Goal: Task Accomplishment & Management: Use online tool/utility

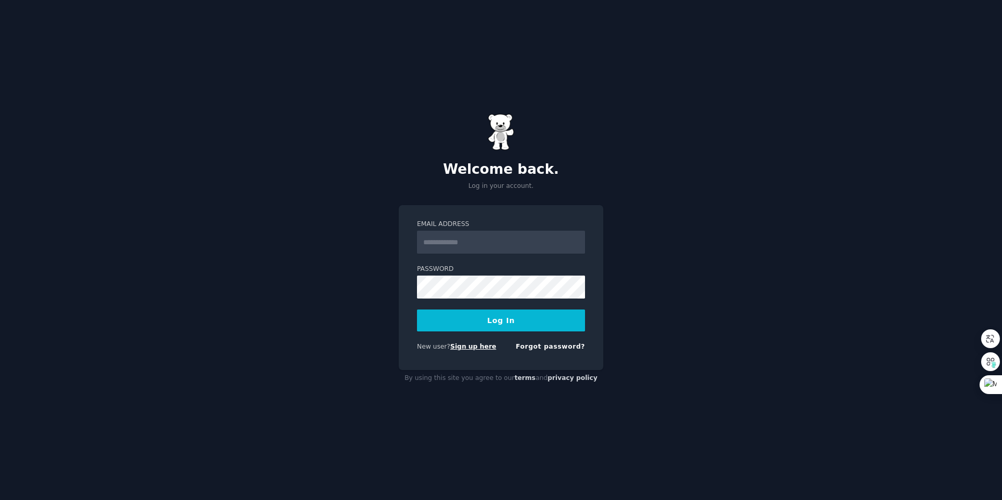
click at [471, 348] on link "Sign up here" at bounding box center [474, 346] width 46 height 7
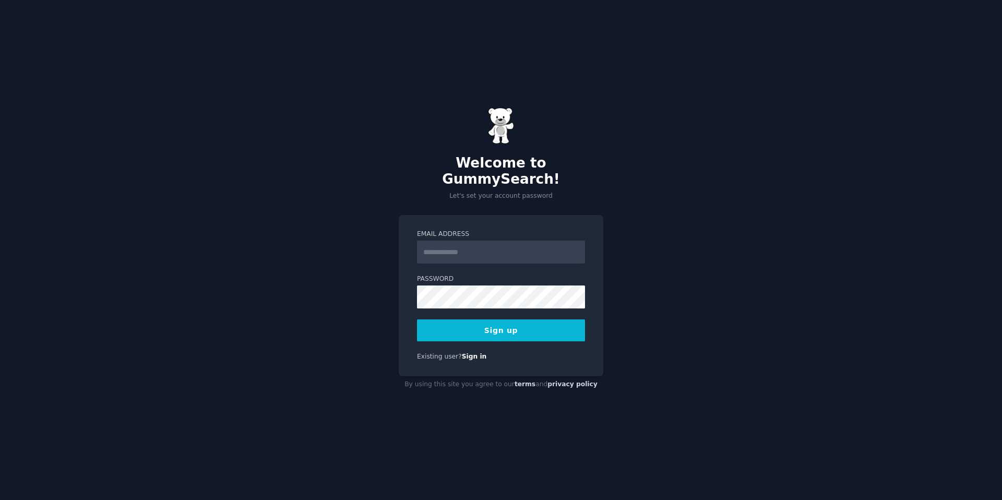
click at [517, 248] on input "Email Address" at bounding box center [501, 252] width 168 height 23
click at [364, 339] on div "Welcome to GummySearch! Let's set your account password Email Address Password …" at bounding box center [501, 250] width 1002 height 500
click at [495, 247] on input "Email Address" at bounding box center [501, 252] width 168 height 23
type input "**********"
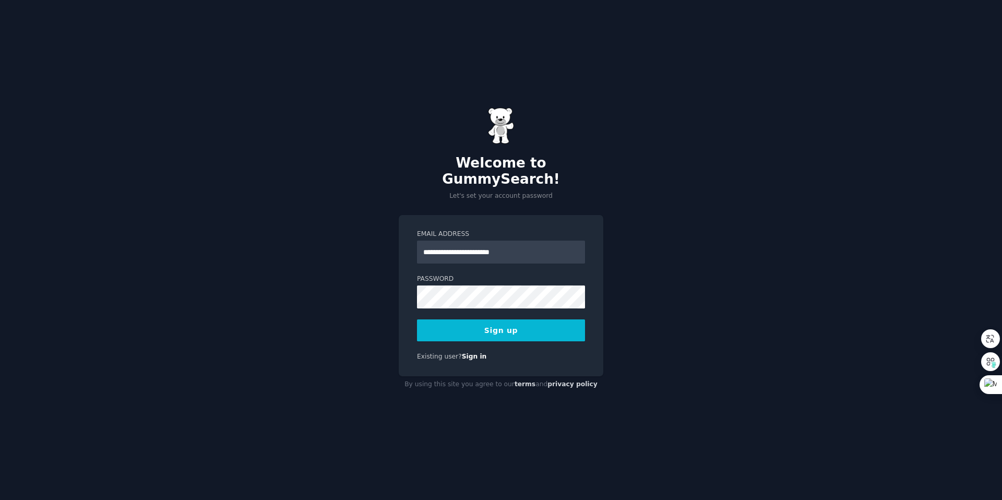
click at [543, 336] on div "**********" at bounding box center [501, 295] width 205 height 161
click at [541, 326] on button "Sign up" at bounding box center [501, 330] width 168 height 22
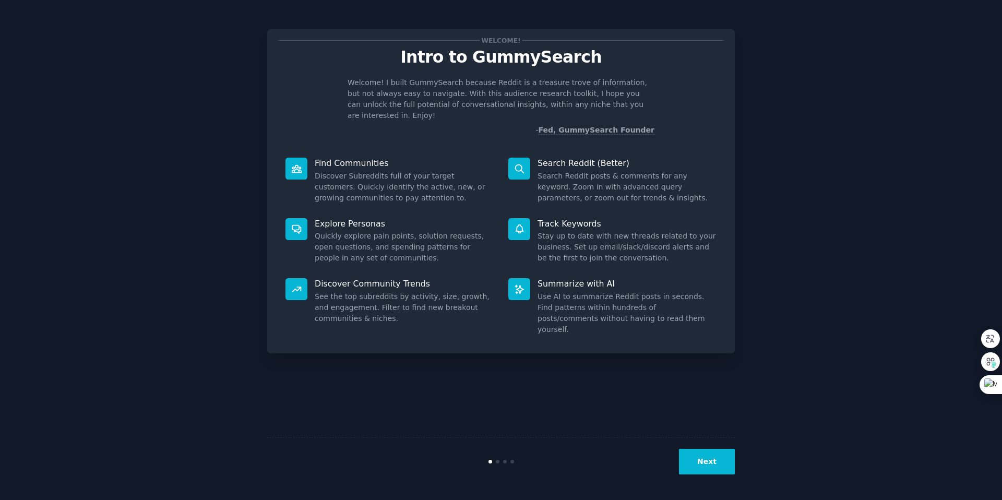
click at [695, 468] on button "Next" at bounding box center [707, 462] width 56 height 26
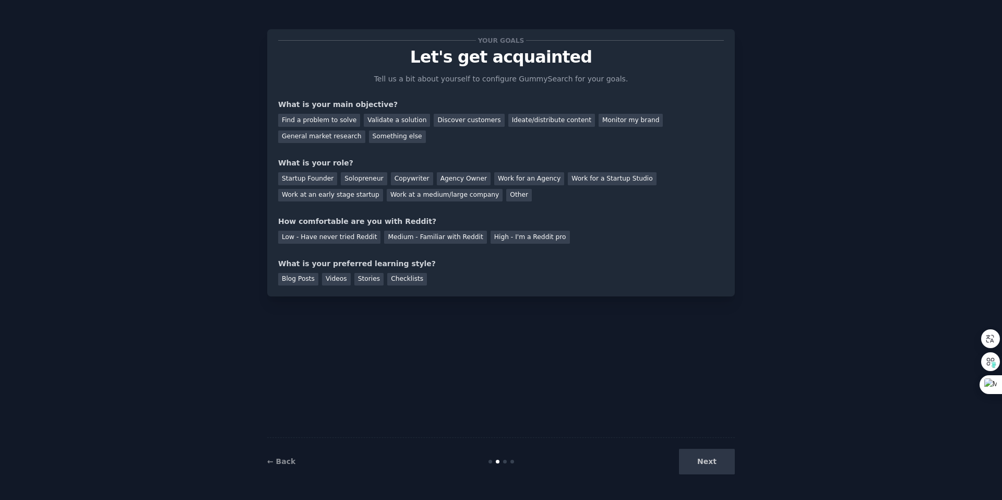
click at [695, 468] on div "Next" at bounding box center [657, 462] width 156 height 26
click at [712, 467] on div "Next" at bounding box center [657, 462] width 156 height 26
click at [398, 123] on div "Validate a solution" at bounding box center [397, 120] width 66 height 13
click at [382, 174] on div "Solopreneur" at bounding box center [364, 178] width 46 height 13
click at [365, 234] on div "Low - Have never tried Reddit" at bounding box center [329, 237] width 102 height 13
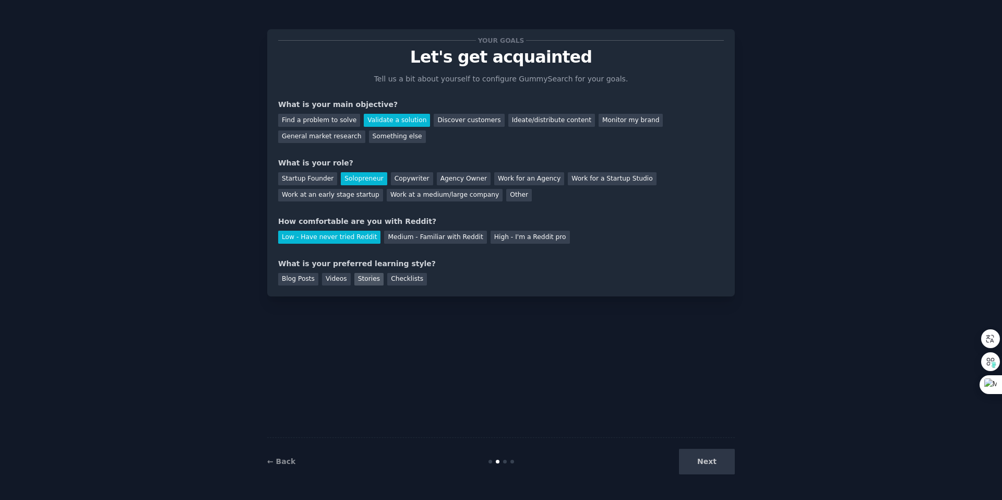
click at [363, 280] on div "Stories" at bounding box center [368, 279] width 29 height 13
click at [690, 458] on button "Next" at bounding box center [707, 462] width 56 height 26
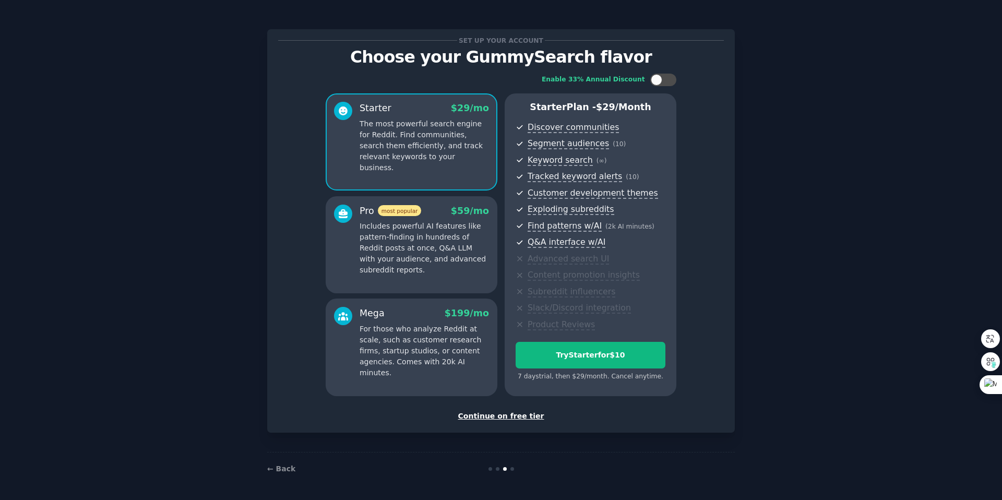
click at [521, 414] on div "Continue on free tier" at bounding box center [501, 416] width 446 height 11
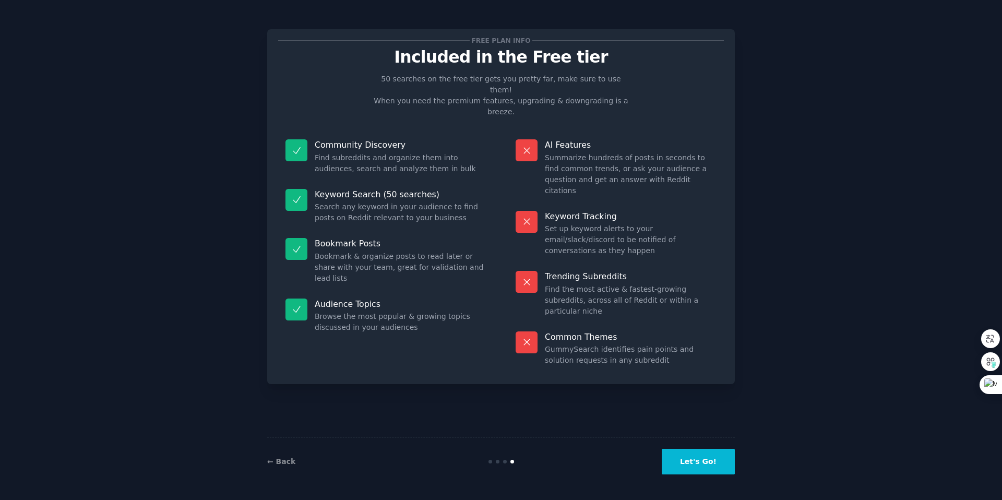
click at [691, 464] on button "Let's Go!" at bounding box center [698, 462] width 73 height 26
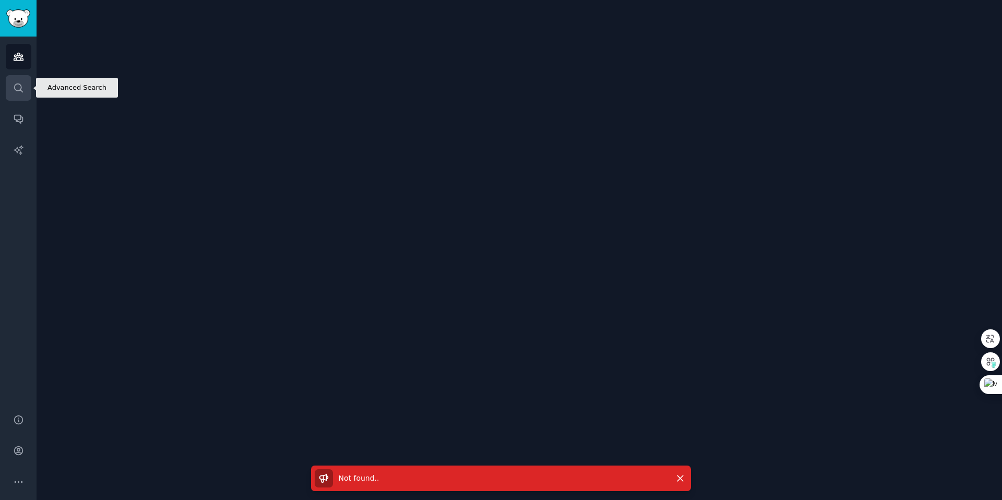
click at [17, 87] on icon "Sidebar" at bounding box center [18, 87] width 11 height 11
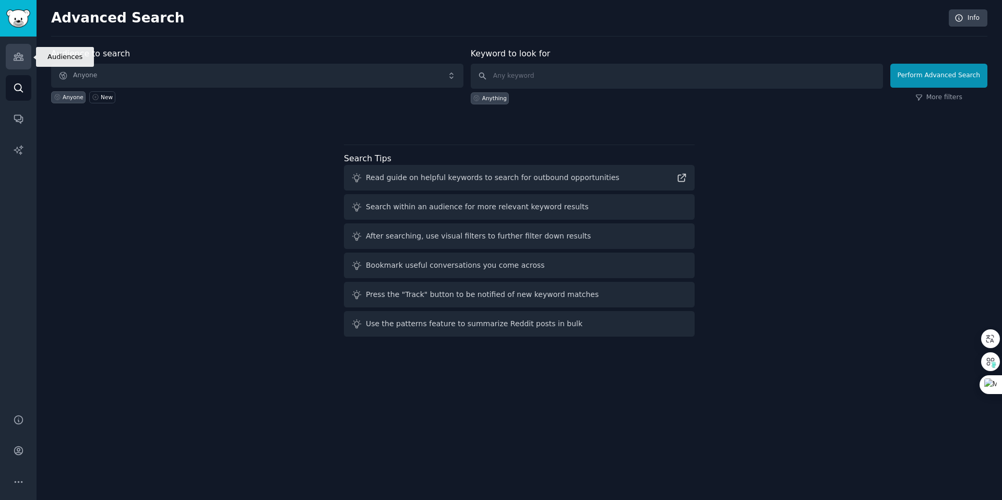
click at [21, 62] on link "Audiences" at bounding box center [19, 57] width 26 height 26
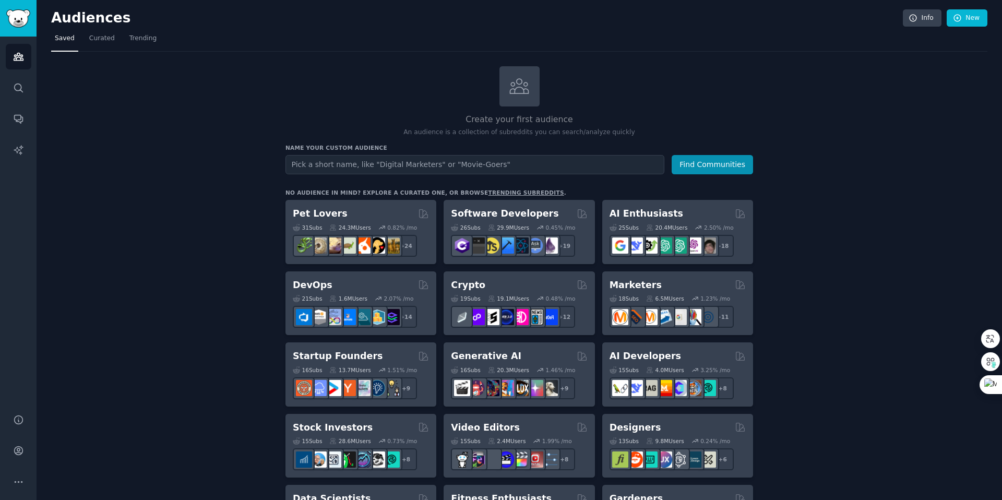
scroll to position [4, 0]
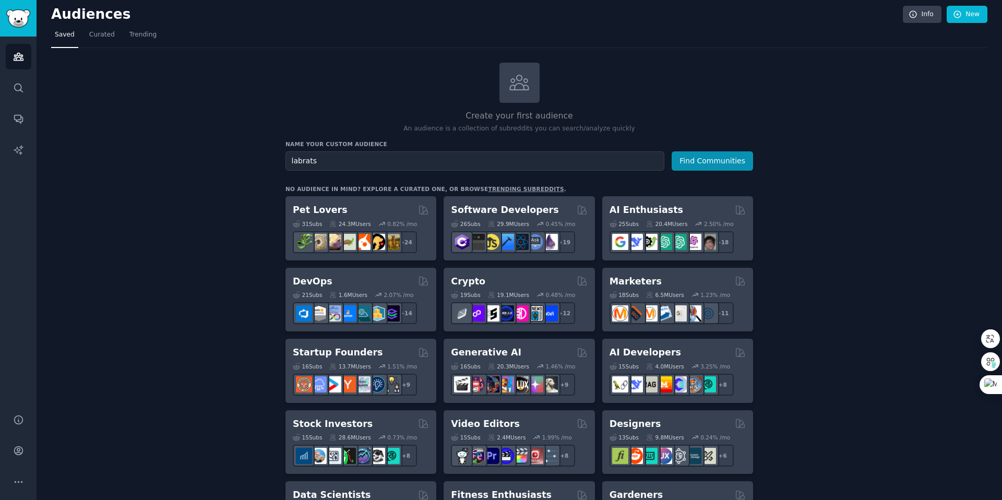
type input "labrats"
click at [672, 151] on button "Find Communities" at bounding box center [712, 160] width 81 height 19
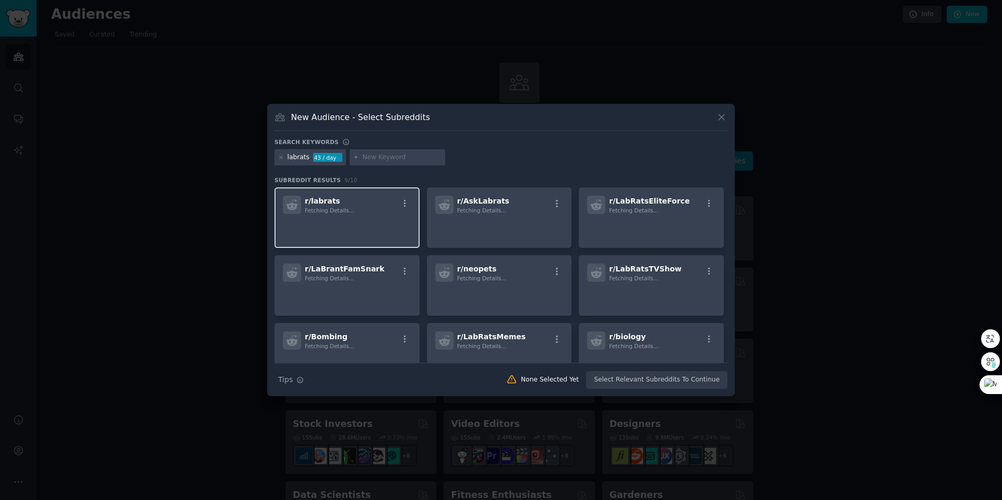
click at [373, 221] on p at bounding box center [347, 229] width 128 height 22
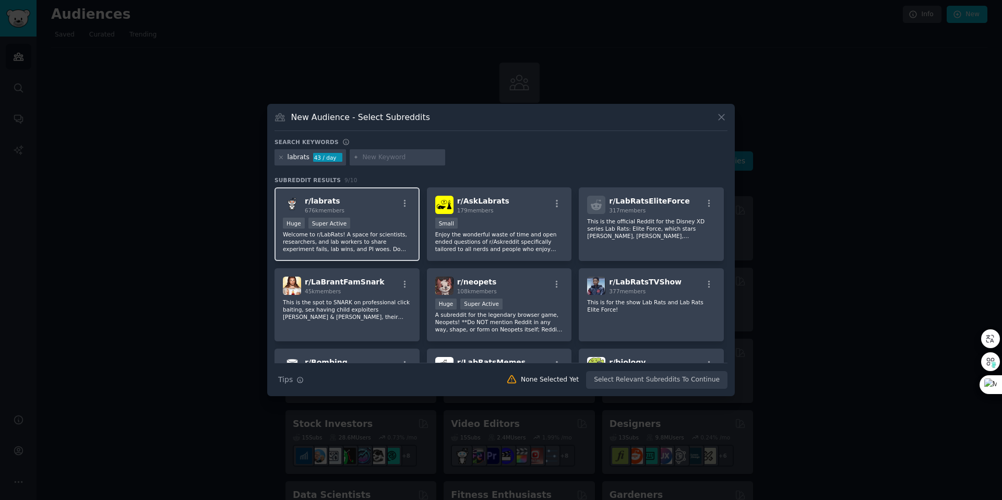
click at [370, 231] on p "Welcome to r/LabRats! A space for scientists, researchers, and lab workers to s…" at bounding box center [347, 242] width 128 height 22
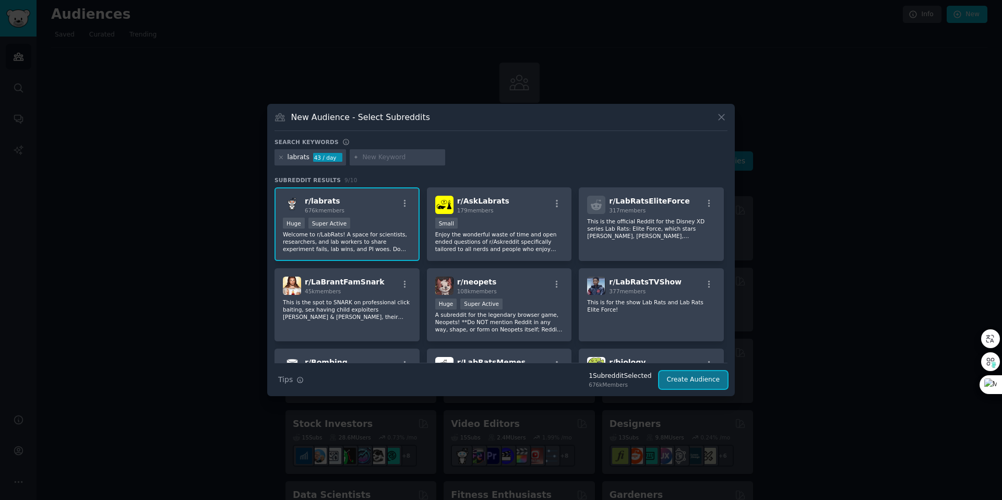
click at [675, 382] on button "Create Audience" at bounding box center [693, 380] width 69 height 18
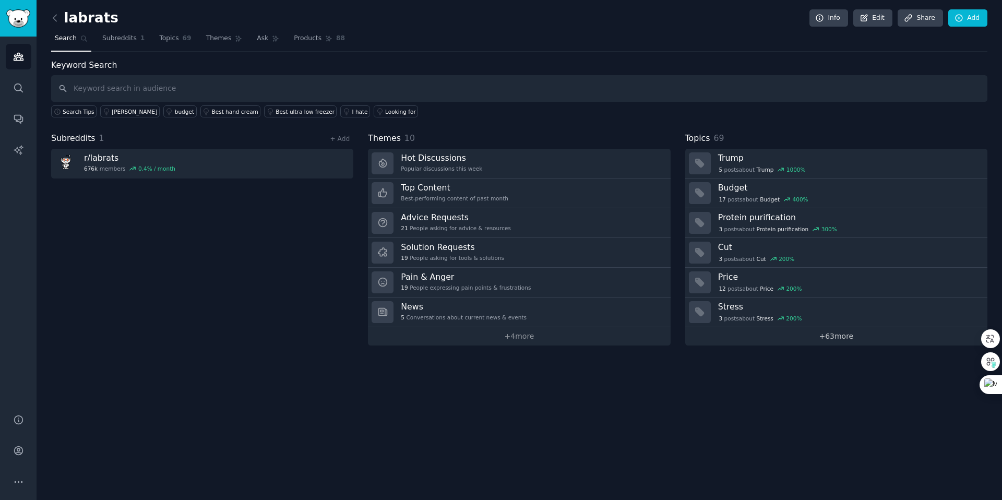
click at [821, 338] on link "+ 63 more" at bounding box center [836, 336] width 302 height 18
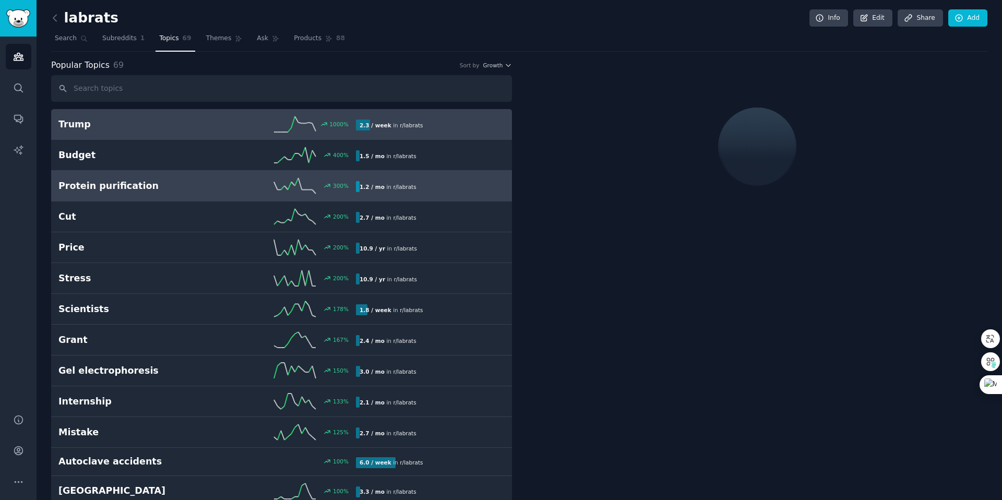
click at [216, 185] on div "300 %" at bounding box center [281, 186] width 149 height 16
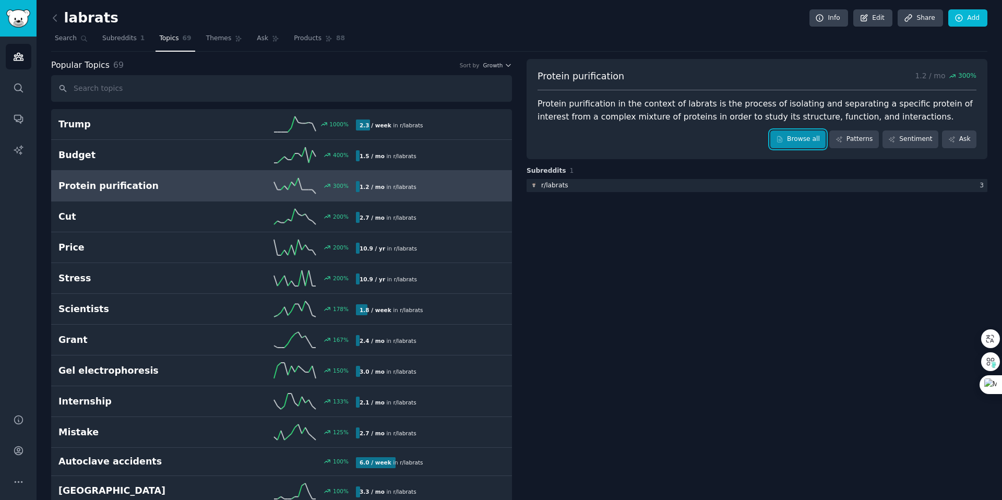
click at [781, 140] on icon at bounding box center [779, 139] width 7 height 7
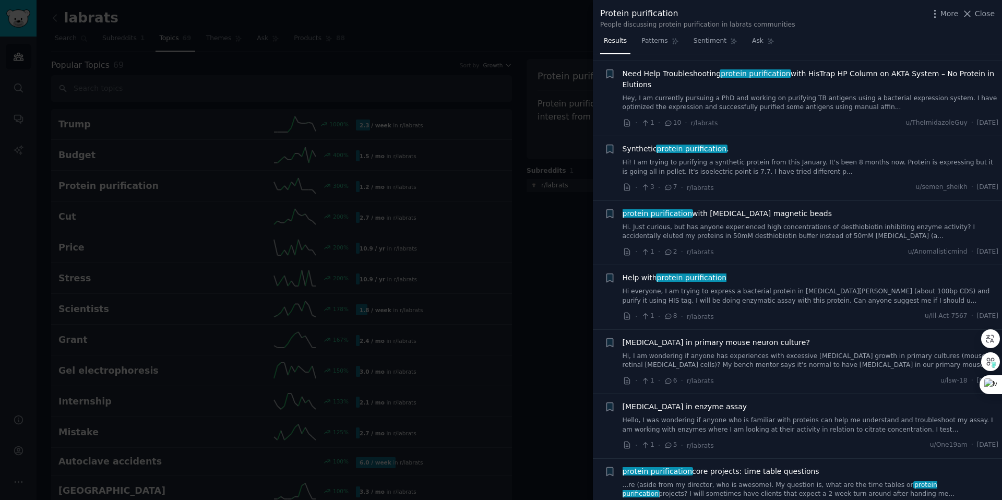
scroll to position [1574, 0]
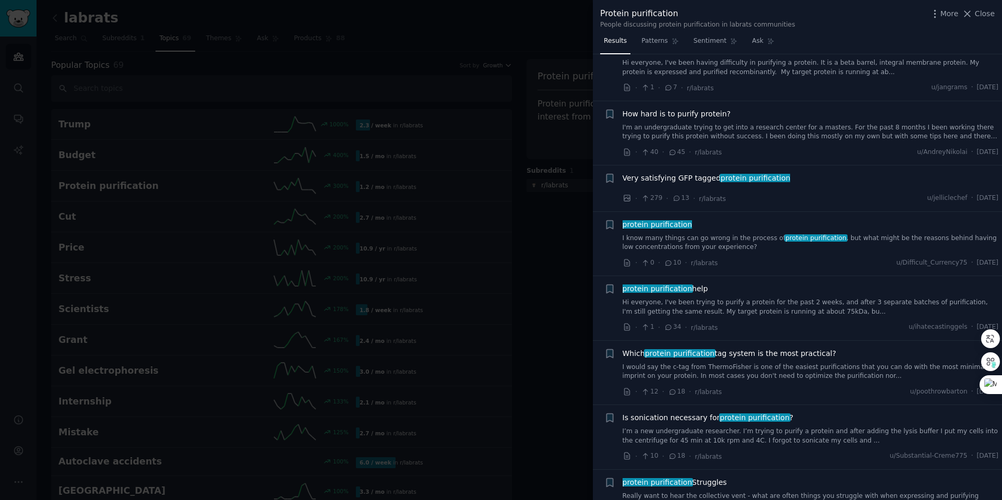
click at [481, 253] on div at bounding box center [501, 250] width 1002 height 500
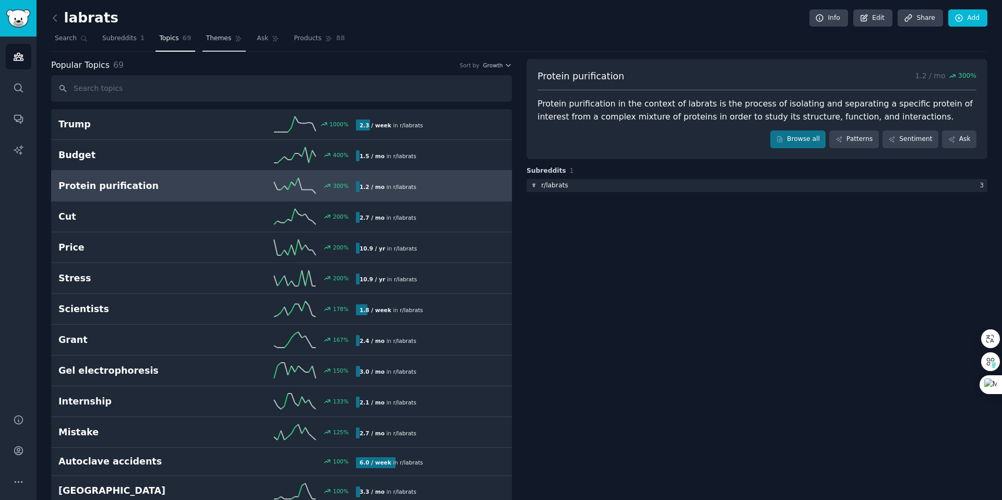
click at [218, 45] on link "Themes" at bounding box center [225, 40] width 44 height 21
